Goal: Transaction & Acquisition: Purchase product/service

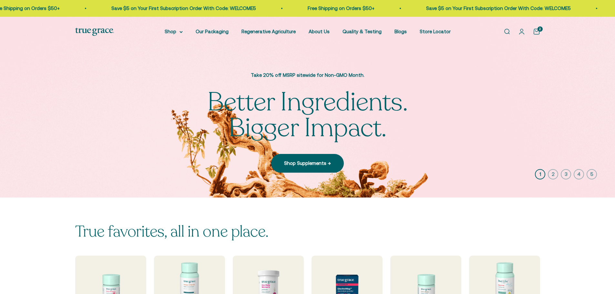
scroll to position [129, 0]
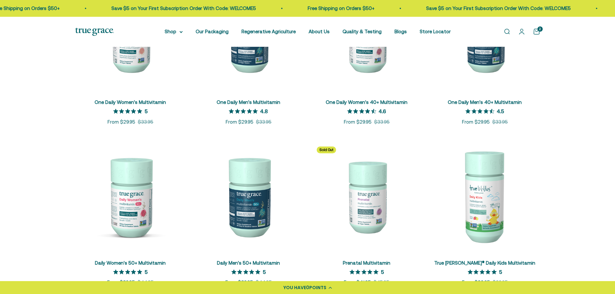
scroll to position [226, 0]
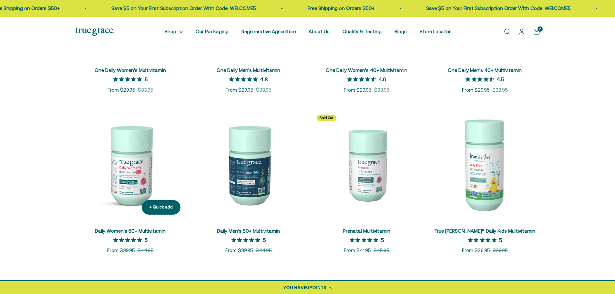
click at [138, 230] on link "Daily Women's 50+ Multivitamin" at bounding box center [130, 230] width 71 height 5
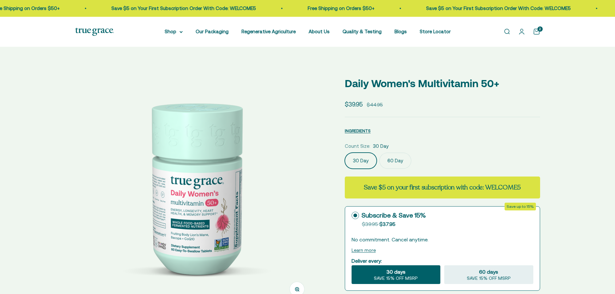
select select "3"
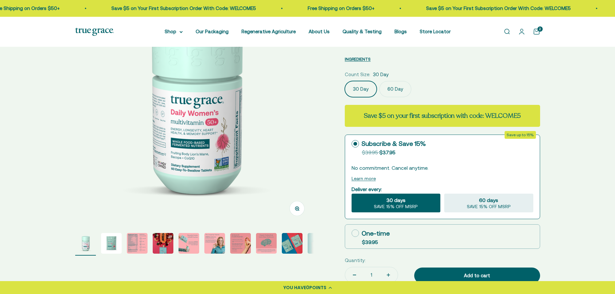
scroll to position [97, 0]
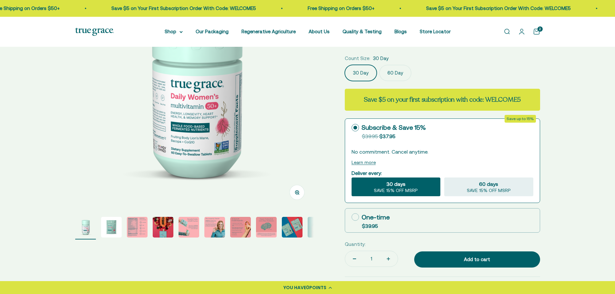
click at [134, 226] on img "Go to item 3" at bounding box center [137, 227] width 21 height 21
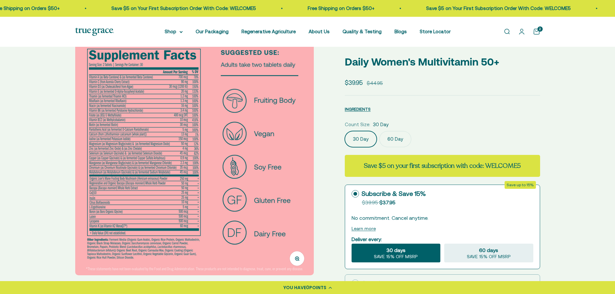
scroll to position [32, 0]
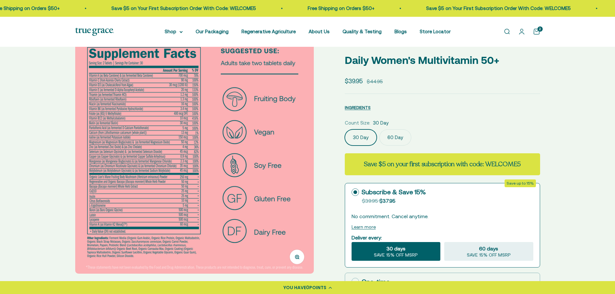
click at [397, 139] on label "60 Day" at bounding box center [395, 137] width 32 height 16
click at [345, 129] on input "60 Day" at bounding box center [344, 129] width 0 height 0
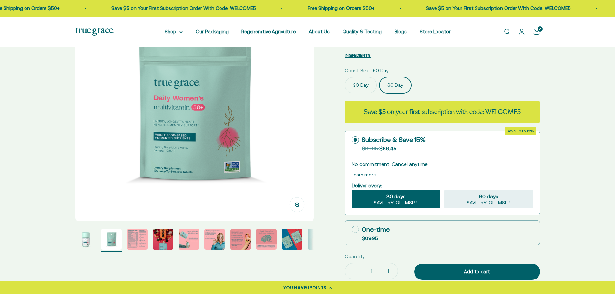
scroll to position [97, 0]
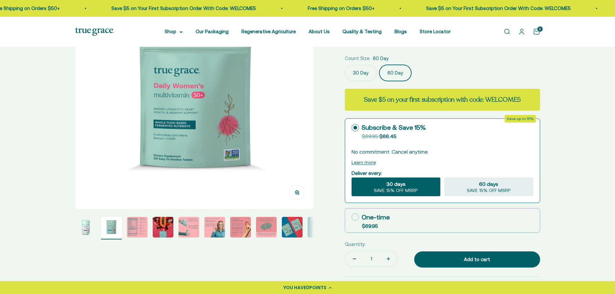
click at [131, 226] on img "Go to item 3" at bounding box center [137, 227] width 21 height 21
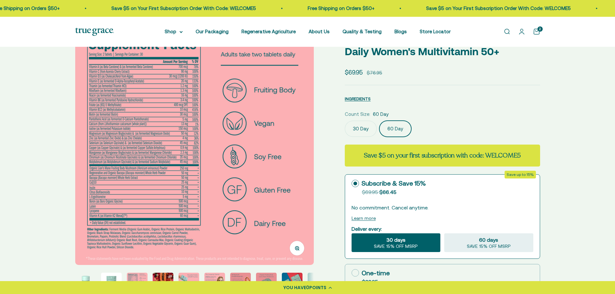
scroll to position [32, 0]
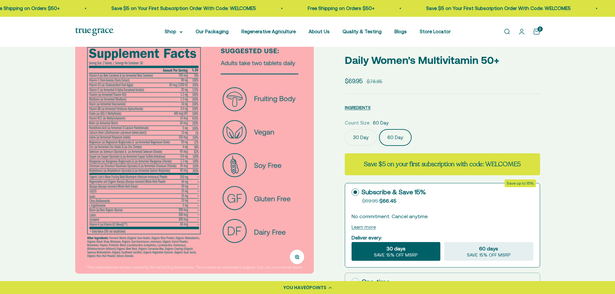
click at [360, 136] on label "30 Day" at bounding box center [361, 137] width 32 height 16
click at [345, 129] on input "30 Day" at bounding box center [344, 129] width 0 height 0
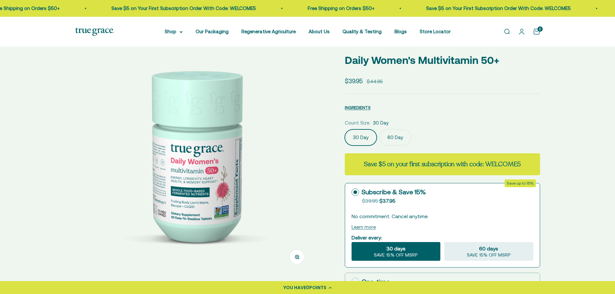
click at [393, 136] on label "60 Day" at bounding box center [395, 137] width 32 height 16
click at [345, 129] on input "60 Day" at bounding box center [344, 129] width 0 height 0
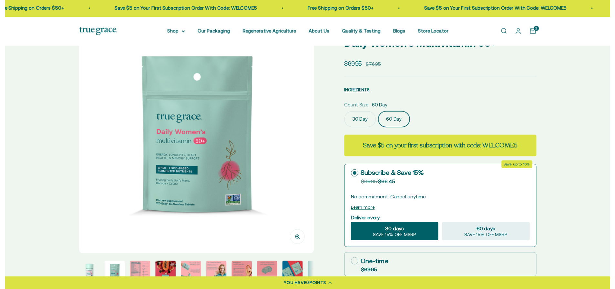
scroll to position [32, 0]
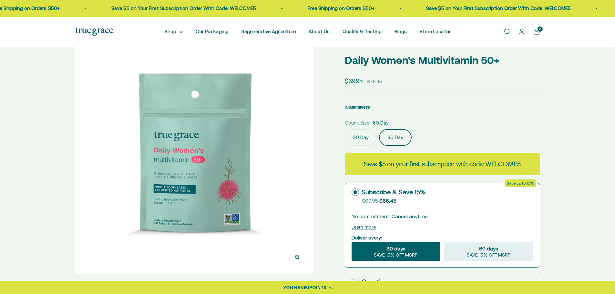
click at [538, 28] on cart-count "2" at bounding box center [539, 28] width 5 height 5
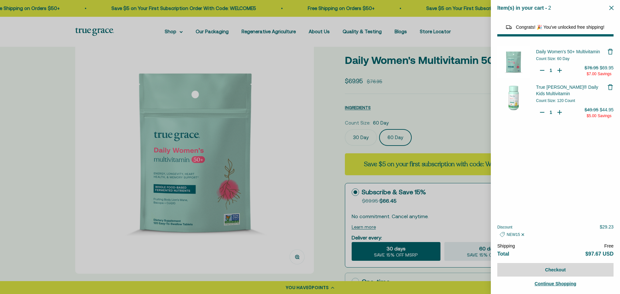
select select "44882812010710"
select select "44878154563798"
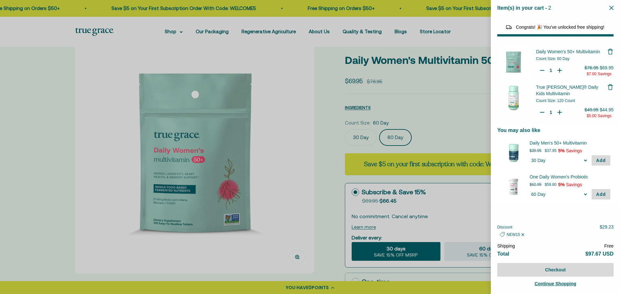
click at [45, 100] on div at bounding box center [310, 147] width 620 height 294
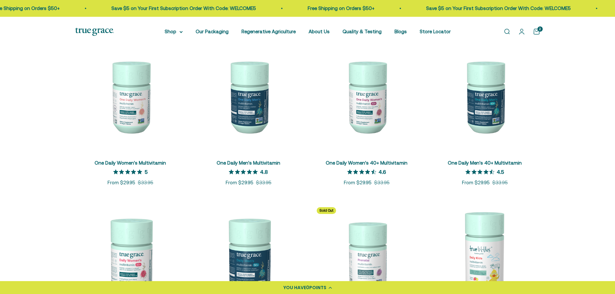
scroll to position [226, 0]
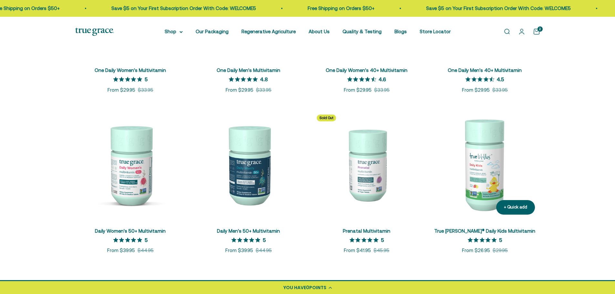
click at [489, 165] on img at bounding box center [484, 164] width 110 height 110
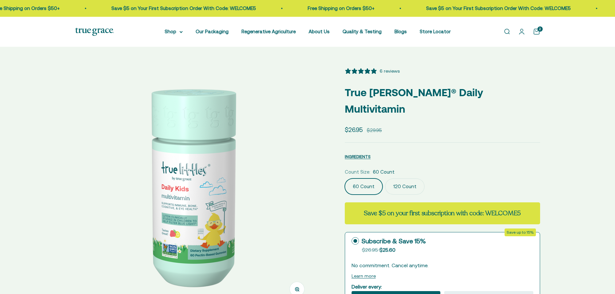
select select "3"
click at [407, 178] on label "120 Count" at bounding box center [404, 186] width 39 height 16
click at [345, 178] on input "120 Count" at bounding box center [344, 178] width 0 height 0
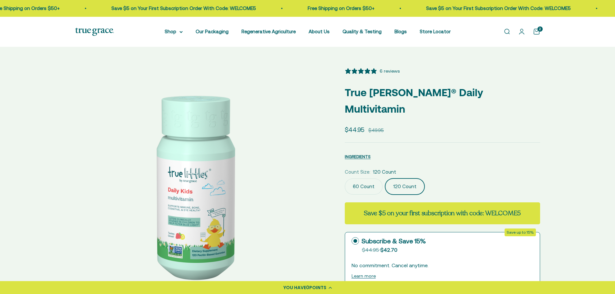
click at [368, 178] on label "60 Count" at bounding box center [364, 186] width 38 height 16
click at [345, 178] on input "60 Count" at bounding box center [344, 178] width 0 height 0
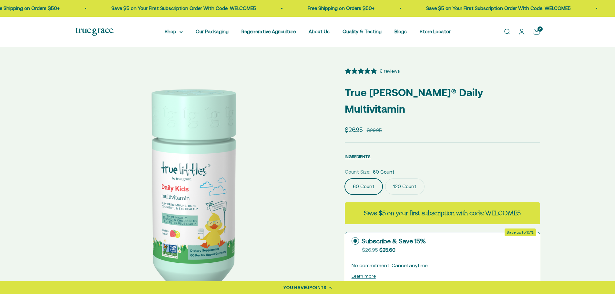
click at [399, 178] on label "120 Count" at bounding box center [404, 186] width 39 height 16
click at [345, 178] on input "120 Count" at bounding box center [344, 178] width 0 height 0
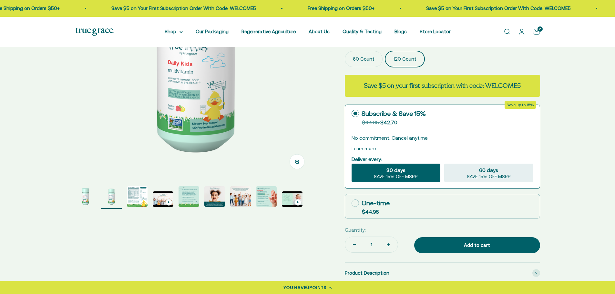
scroll to position [129, 0]
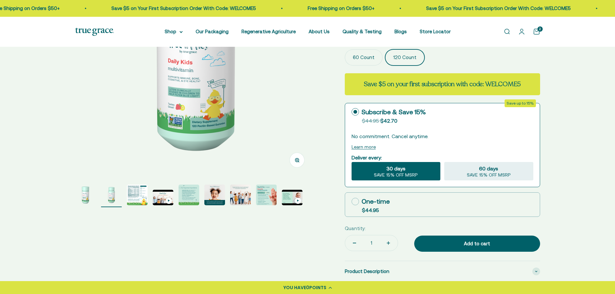
click at [134, 193] on img "Go to item 3" at bounding box center [137, 195] width 21 height 21
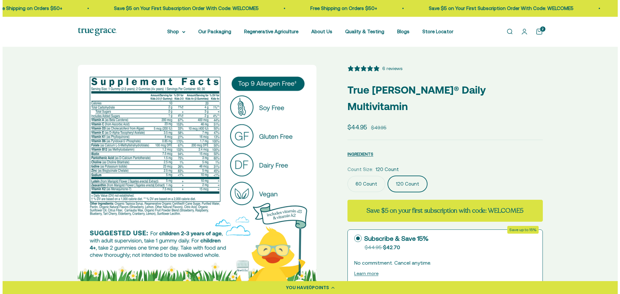
scroll to position [0, 0]
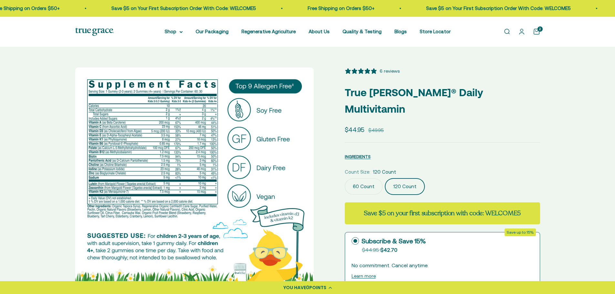
click at [535, 32] on link "Open cart 2" at bounding box center [536, 31] width 7 height 7
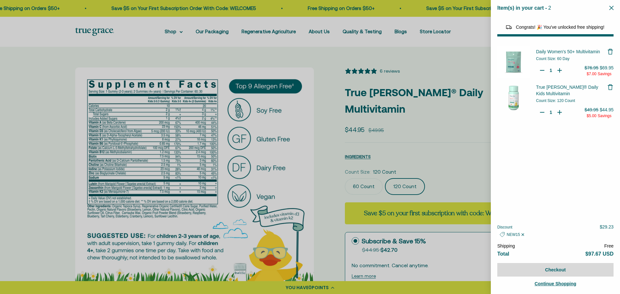
select select "44882812010710"
select select "44878154563798"
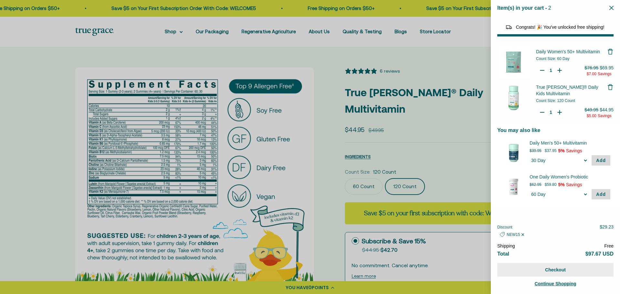
click at [557, 269] on button "Checkout" at bounding box center [555, 270] width 116 height 14
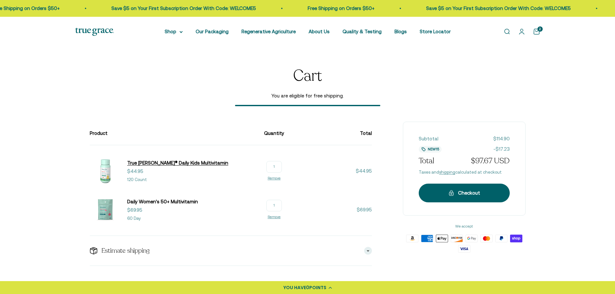
click at [176, 163] on span "True [PERSON_NAME]® Daily Kids Multivitamin" at bounding box center [177, 162] width 101 height 5
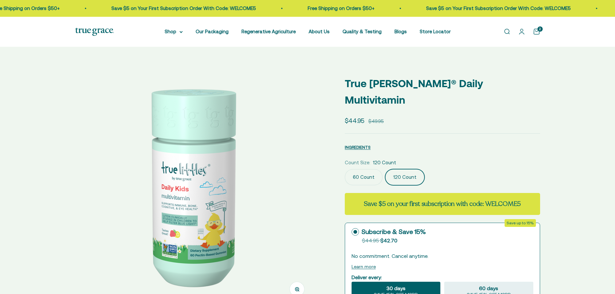
click at [356, 169] on label "60 Count" at bounding box center [364, 177] width 38 height 16
click at [345, 169] on input "60 Count" at bounding box center [344, 169] width 0 height 0
select select "3"
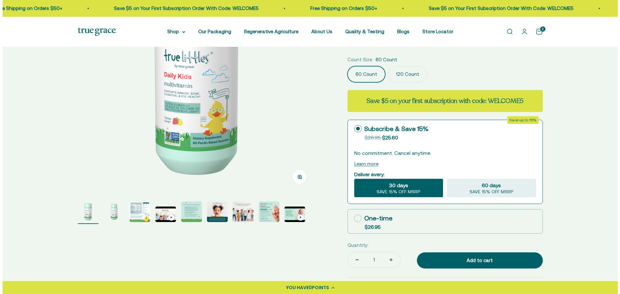
scroll to position [129, 0]
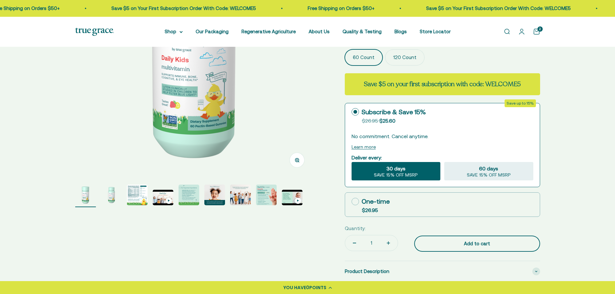
click at [484, 240] on div "Add to cart" at bounding box center [477, 244] width 100 height 8
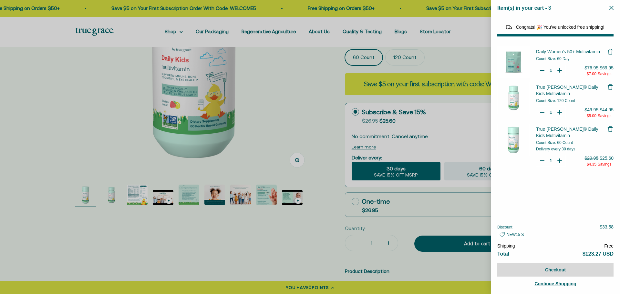
select select "44882812010710"
select select "44878154563798"
click at [607, 87] on icon "Remove True Littles® Daily Kids Multivitamin" at bounding box center [610, 87] width 6 height 6
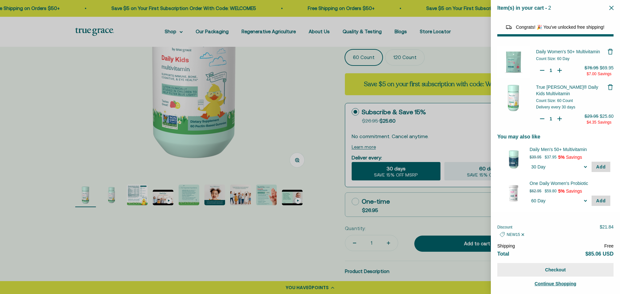
click at [558, 269] on button "Checkout" at bounding box center [555, 270] width 116 height 14
